Goal: Task Accomplishment & Management: Use online tool/utility

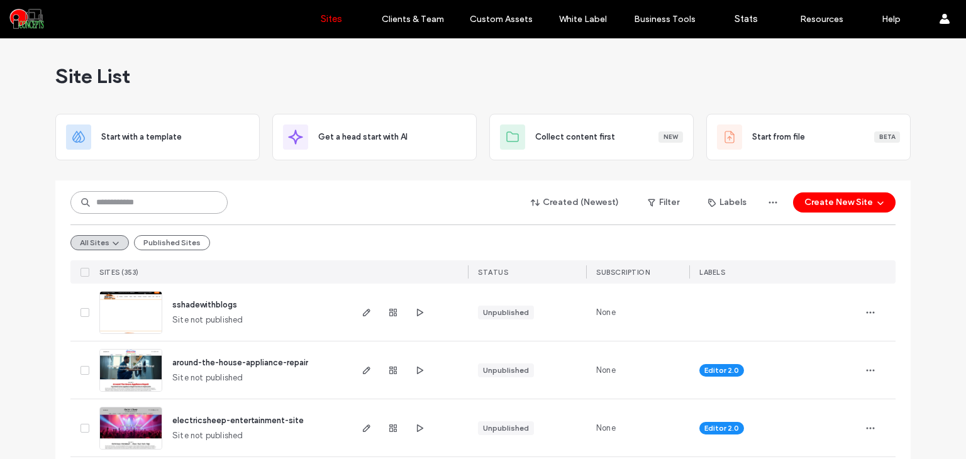
click at [150, 202] on input at bounding box center [148, 202] width 157 height 23
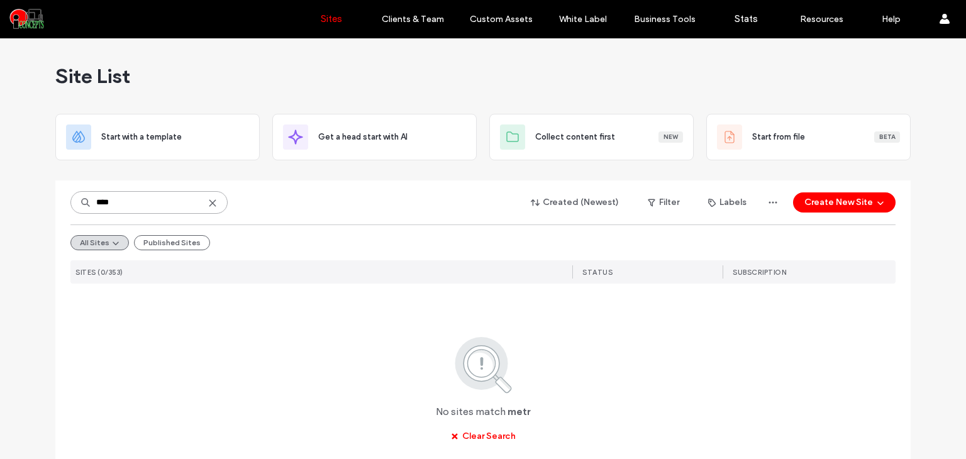
type input "****"
click at [211, 204] on icon at bounding box center [213, 203] width 10 height 10
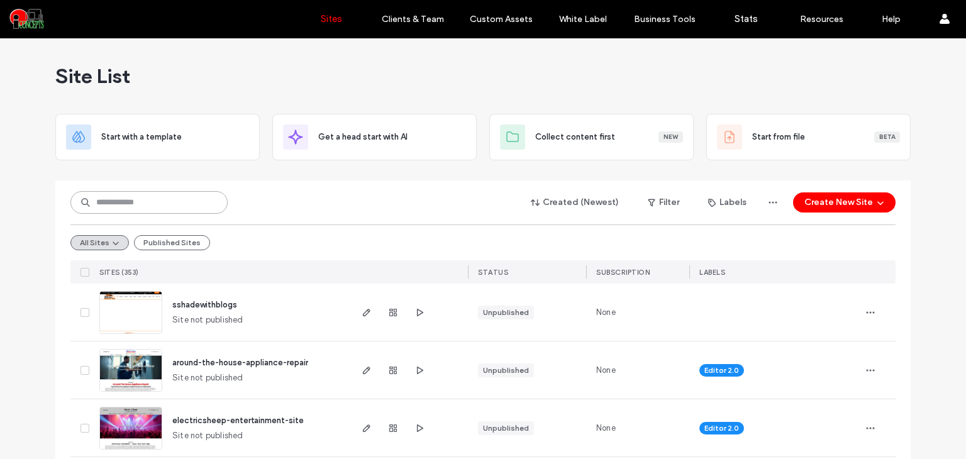
drag, startPoint x: 181, startPoint y: 199, endPoint x: 188, endPoint y: 215, distance: 16.9
click at [181, 203] on input at bounding box center [148, 202] width 157 height 23
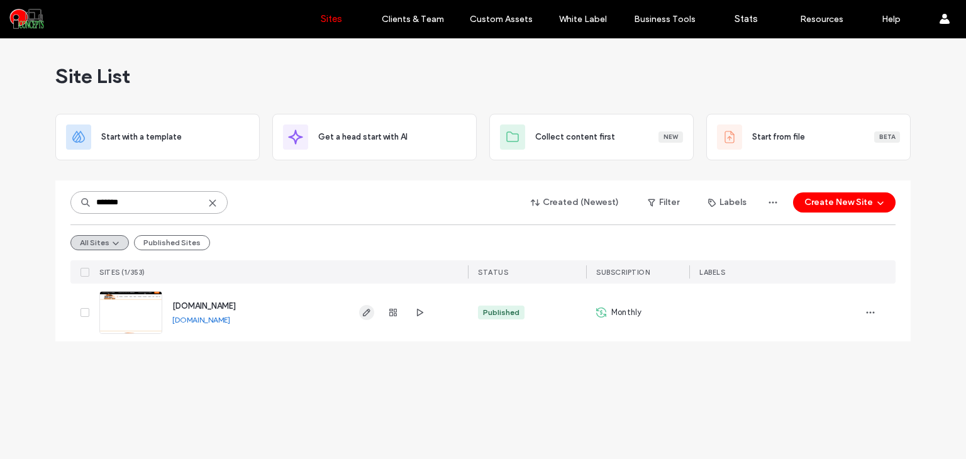
type input "*******"
click at [361, 315] on span "button" at bounding box center [366, 312] width 15 height 15
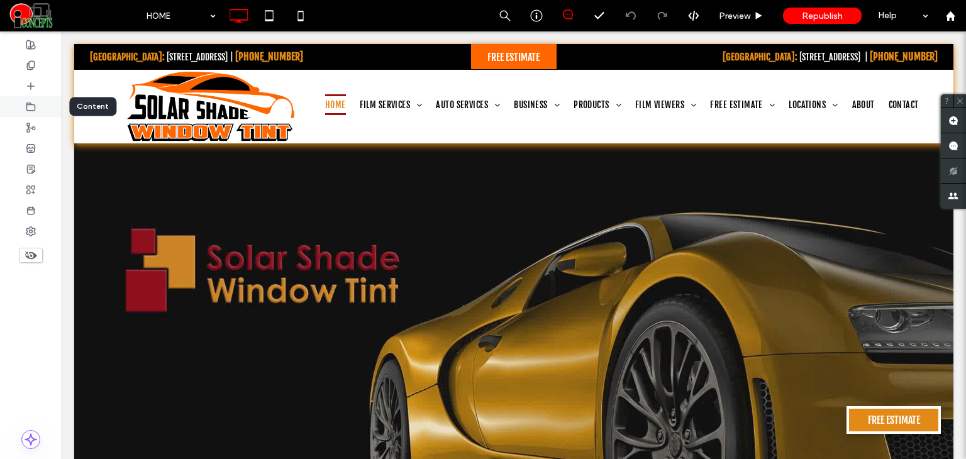
click at [31, 109] on icon at bounding box center [31, 107] width 10 height 10
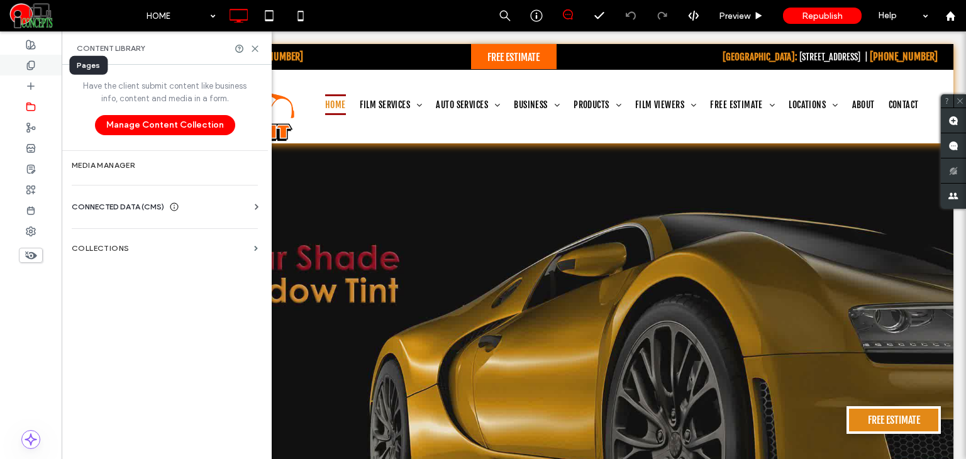
click at [30, 71] on div at bounding box center [31, 65] width 62 height 21
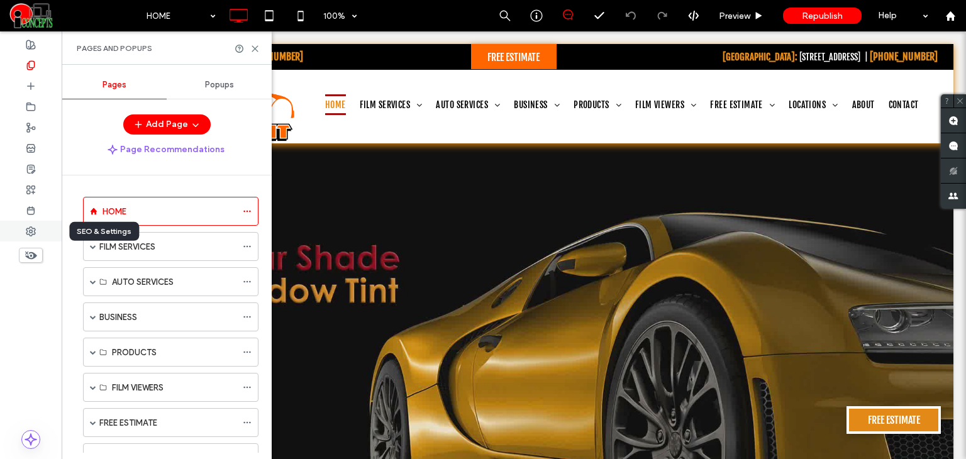
click at [30, 235] on use at bounding box center [30, 231] width 9 height 9
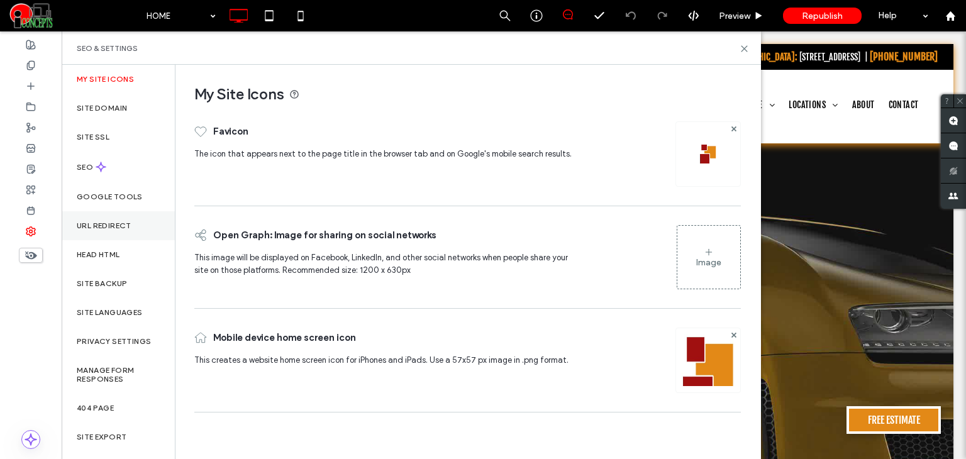
click at [101, 220] on div "URL Redirect" at bounding box center [118, 225] width 113 height 29
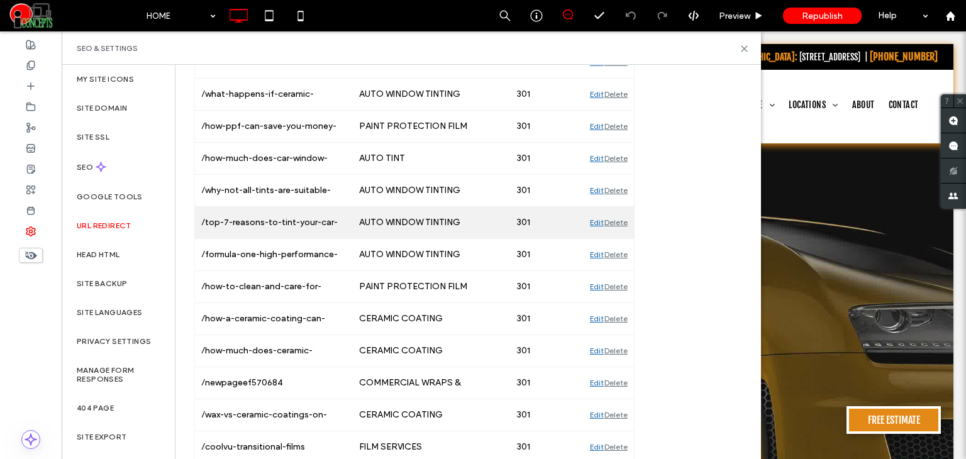
scroll to position [2768, 0]
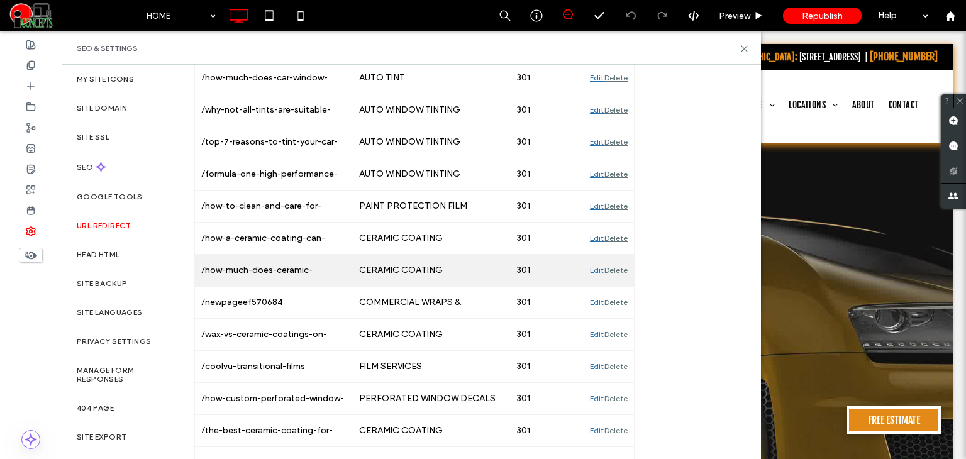
click at [593, 257] on div "Edit" at bounding box center [597, 270] width 14 height 31
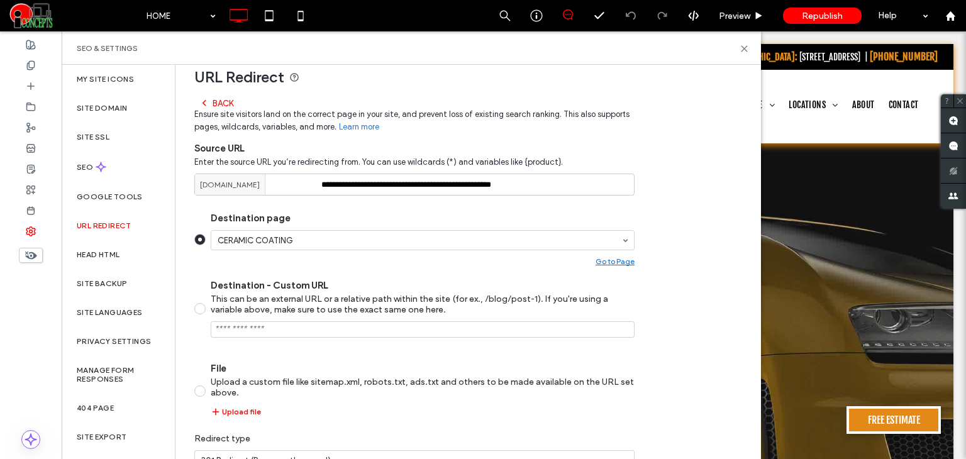
scroll to position [0, 0]
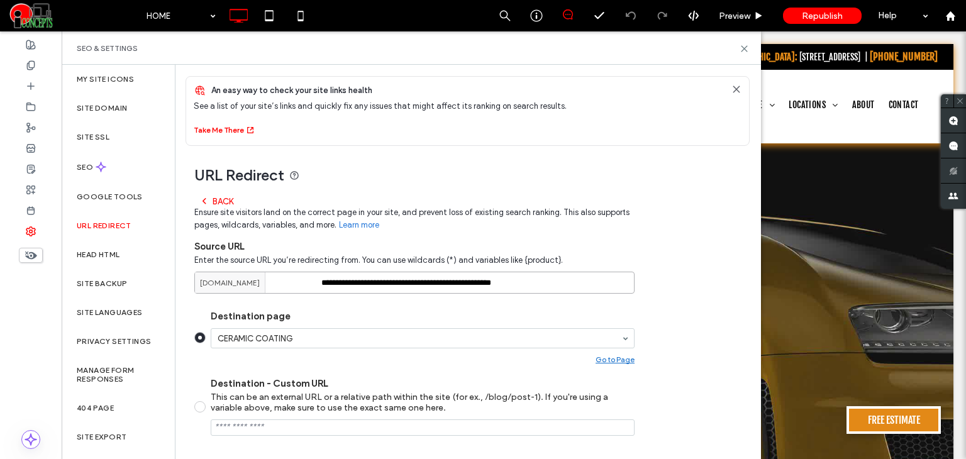
drag, startPoint x: 574, startPoint y: 280, endPoint x: 559, endPoint y: 252, distance: 32.1
click at [294, 269] on div "**********" at bounding box center [414, 271] width 440 height 45
click at [618, 250] on div "**********" at bounding box center [414, 271] width 440 height 45
drag, startPoint x: 574, startPoint y: 282, endPoint x: 282, endPoint y: 276, distance: 291.4
click at [282, 276] on div "**********" at bounding box center [414, 283] width 440 height 22
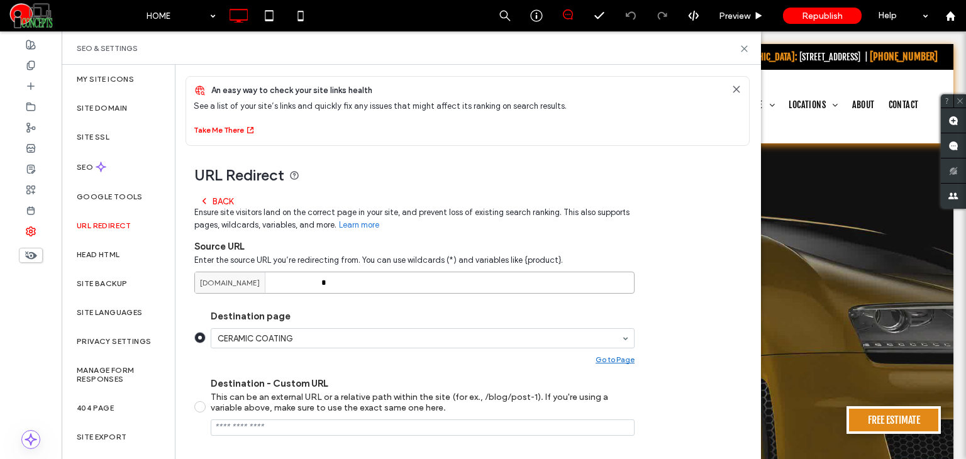
type input "*"
click at [632, 225] on span "Ensure site visitors land on the correct page in your site, and prevent loss of…" at bounding box center [414, 218] width 440 height 25
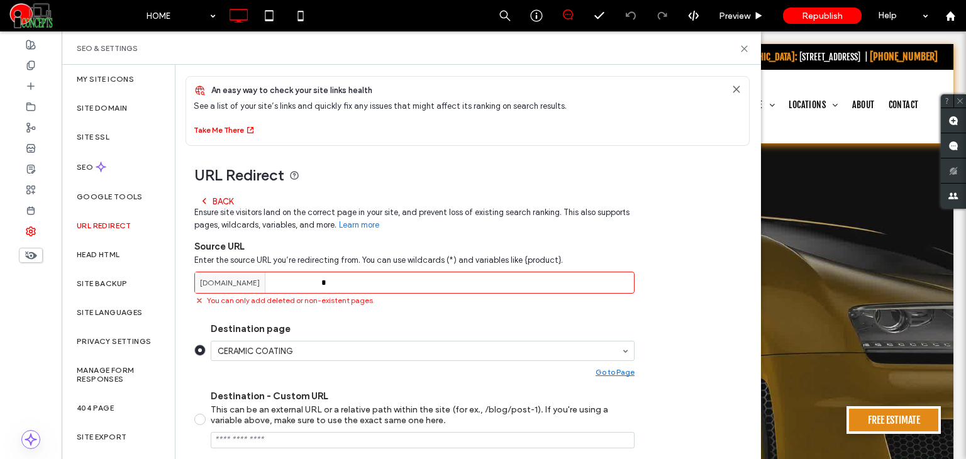
click at [641, 345] on div "URL Redirect Back Ensure site visitors land on the correct page in your site, a…" at bounding box center [463, 388] width 575 height 484
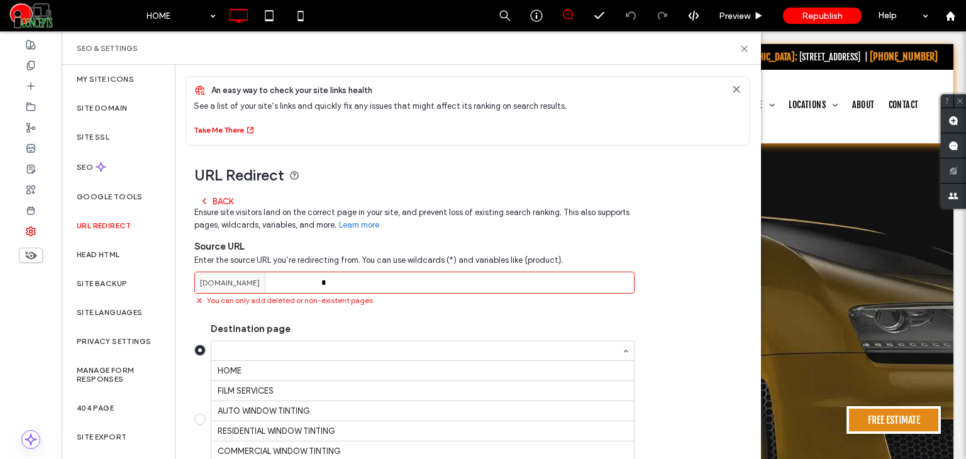
scroll to position [825, 0]
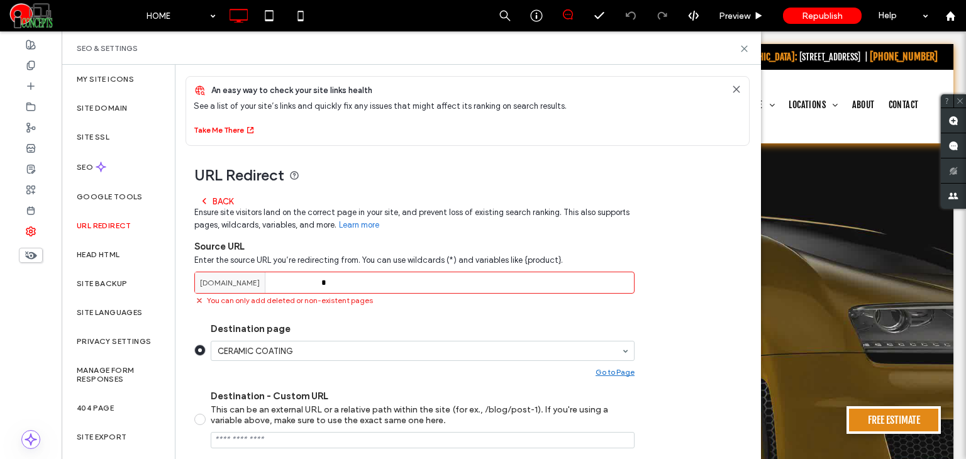
click at [666, 310] on div "URL Redirect Back Ensure site visitors land on the correct page in your site, a…" at bounding box center [463, 388] width 575 height 484
click at [203, 203] on icon at bounding box center [204, 201] width 10 height 10
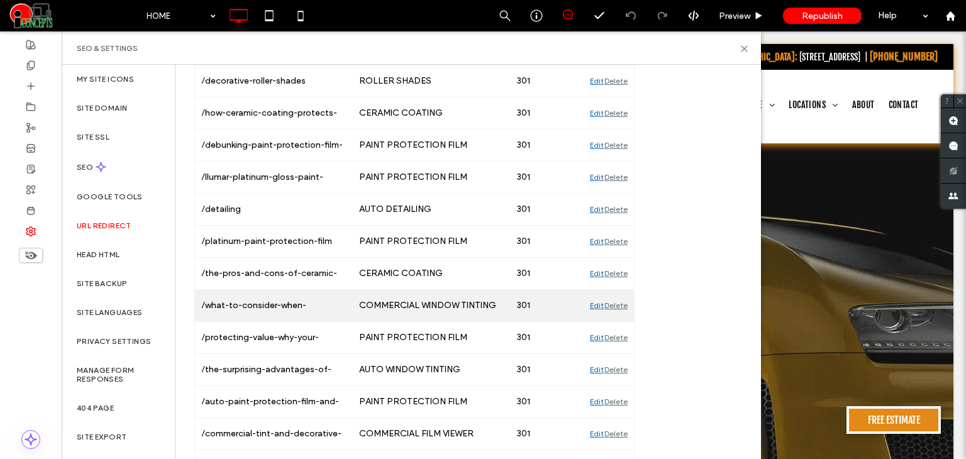
scroll to position [1111, 0]
